Goal: Contribute content

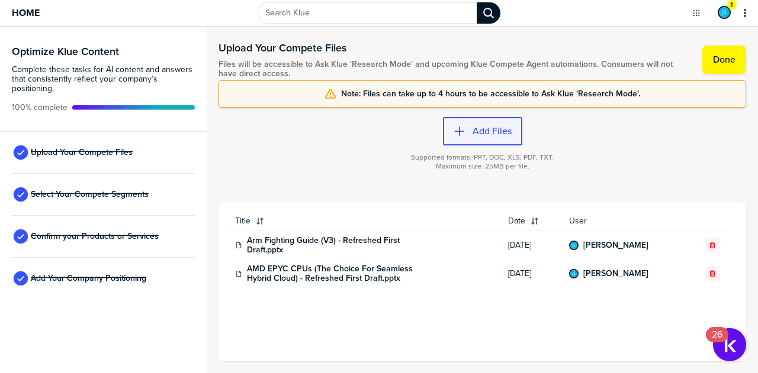
click at [508, 130] on label "Add Files" at bounding box center [491, 131] width 39 height 12
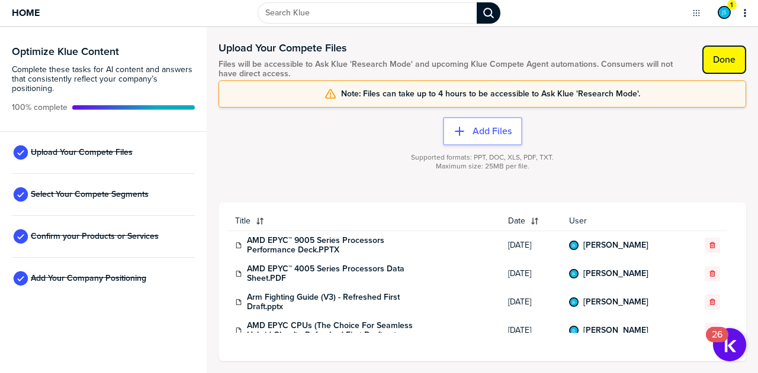
click at [730, 59] on label "Done" at bounding box center [724, 60] width 22 height 12
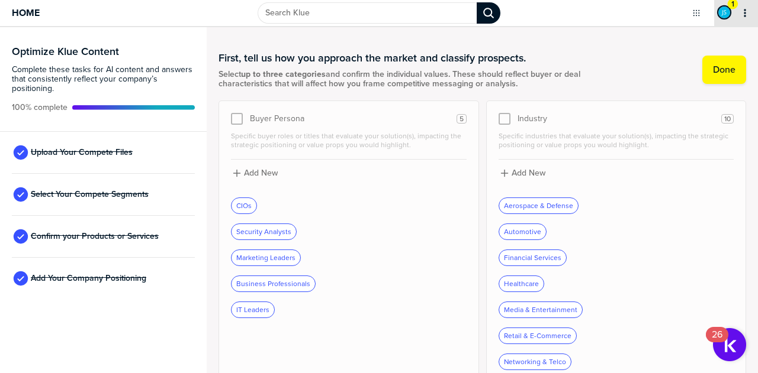
click at [721, 14] on img "primary" at bounding box center [724, 13] width 12 height 12
click at [702, 61] on button "Done" at bounding box center [724, 70] width 44 height 28
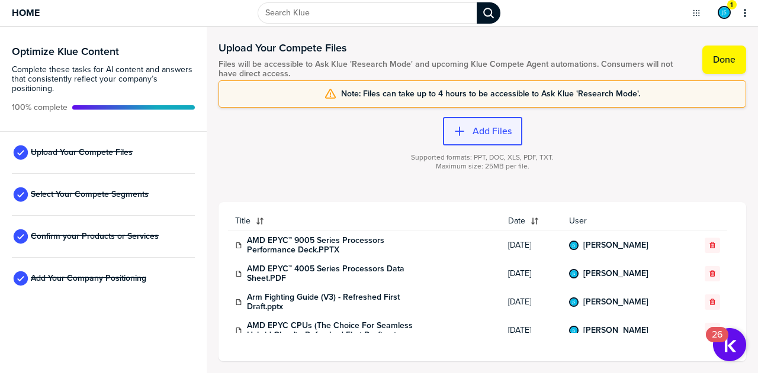
click at [497, 131] on label "Add Files" at bounding box center [491, 131] width 39 height 12
click at [473, 128] on label "Add Files" at bounding box center [491, 131] width 39 height 12
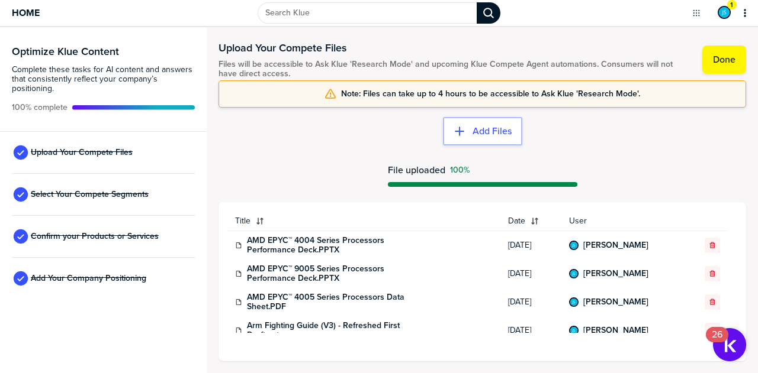
click at [302, 164] on div at bounding box center [481, 161] width 527 height 7
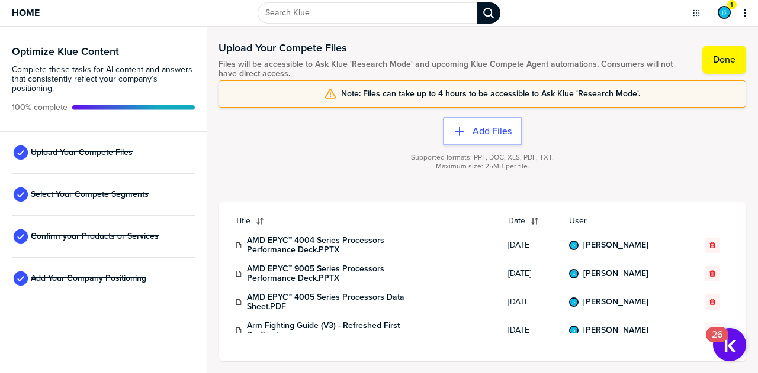
click at [230, 170] on div "Supported formats: PPT, DOC, XLS, PDF, TXT. Maximum size: 25MB per file." at bounding box center [481, 169] width 527 height 47
click at [483, 129] on label "Add Files" at bounding box center [491, 131] width 39 height 12
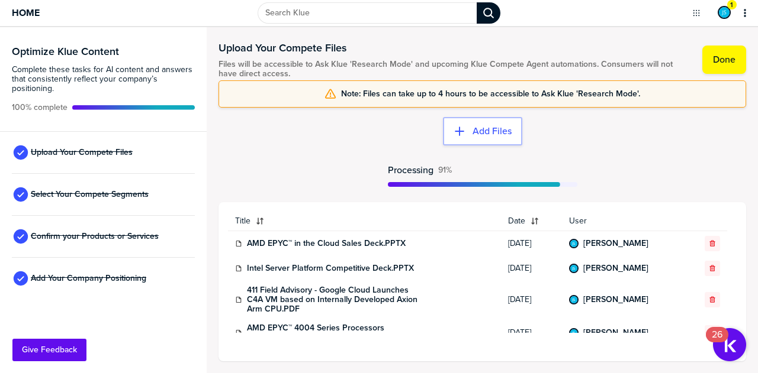
click at [272, 137] on div "Add Files Processing 91%" at bounding box center [481, 155] width 527 height 95
click at [482, 131] on label "Add Files" at bounding box center [491, 131] width 39 height 12
click at [492, 132] on label "Add Files" at bounding box center [491, 131] width 39 height 12
click at [500, 128] on label "Add Files" at bounding box center [491, 131] width 39 height 12
